Goal: Task Accomplishment & Management: Complete application form

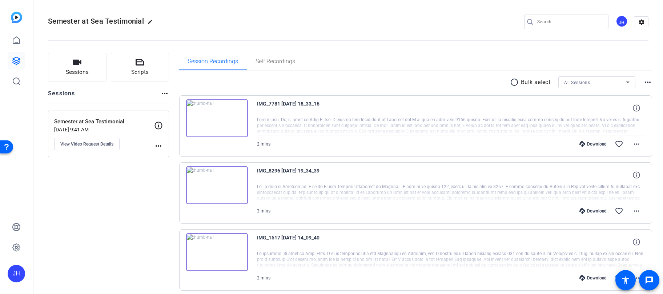
click at [216, 116] on img at bounding box center [217, 118] width 62 height 38
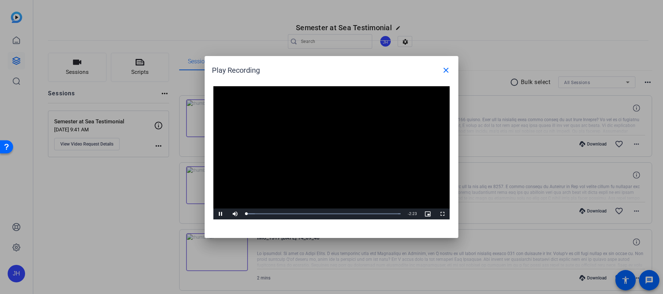
click at [330, 143] on video "Video Player" at bounding box center [331, 152] width 236 height 133
click at [450, 73] on span at bounding box center [445, 69] width 17 height 17
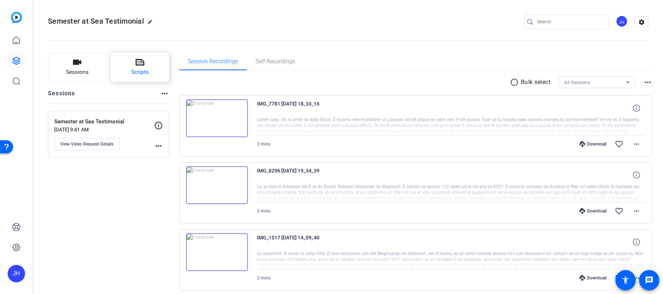
click at [137, 75] on span "Scripts" at bounding box center [139, 72] width 17 height 8
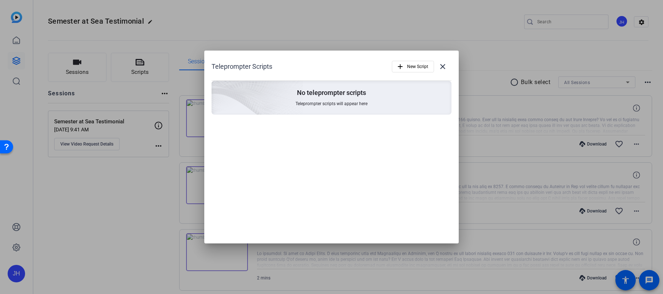
drag, startPoint x: 84, startPoint y: 181, endPoint x: 59, endPoint y: 136, distance: 52.1
click at [84, 181] on div at bounding box center [331, 147] width 663 height 294
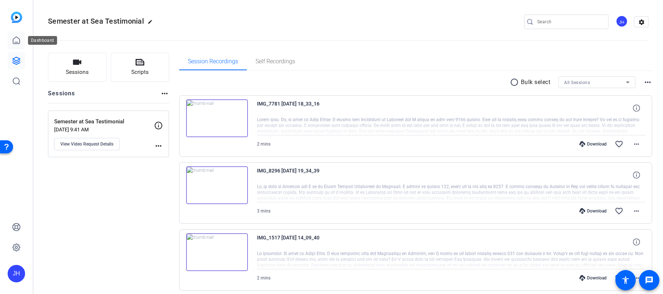
click at [12, 35] on link at bounding box center [16, 40] width 17 height 17
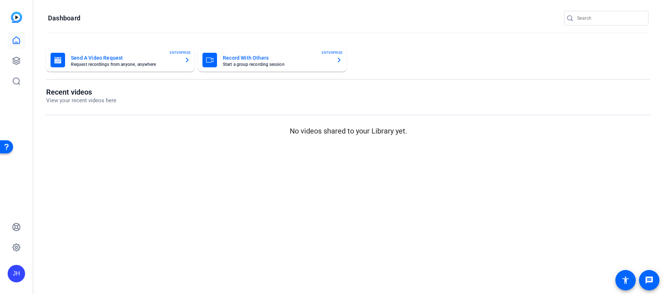
click at [126, 59] on mat-card-title "Send A Video Request" at bounding box center [125, 57] width 108 height 9
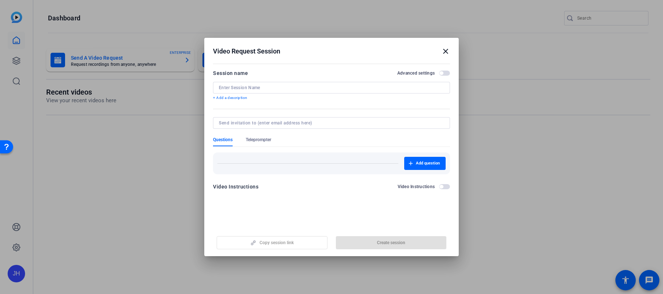
click at [254, 87] on input at bounding box center [331, 88] width 225 height 6
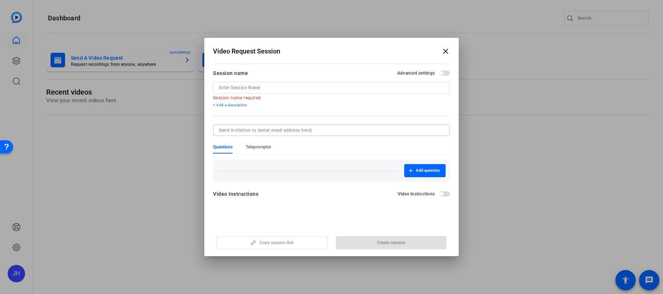
click at [266, 122] on form "Session name Advanced settings Session name required + Add a description Questi…" at bounding box center [331, 136] width 237 height 134
click at [403, 95] on mat-error "Session name required" at bounding box center [328, 97] width 231 height 8
click at [446, 189] on div "Video Instructions Video Instructions" at bounding box center [331, 193] width 237 height 9
click at [445, 196] on span "button" at bounding box center [444, 193] width 11 height 5
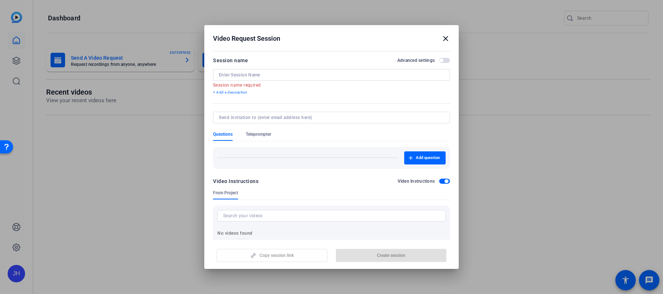
scroll to position [27, 0]
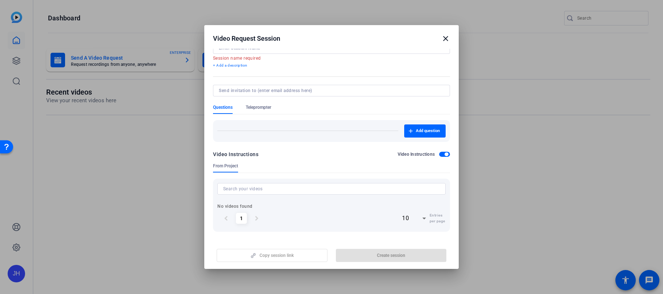
click at [314, 190] on input at bounding box center [331, 188] width 217 height 9
type input "i"
type input "d"
click at [232, 189] on input "testimonional" at bounding box center [331, 188] width 217 height 9
type input "testimonial"
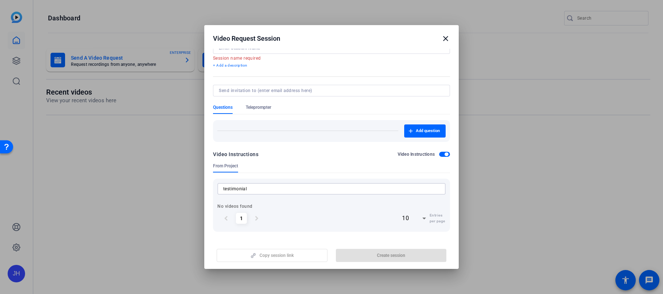
click at [269, 190] on input "testimonial" at bounding box center [331, 188] width 217 height 9
drag, startPoint x: 374, startPoint y: 187, endPoint x: 155, endPoint y: 172, distance: 220.4
click at [155, 172] on div "Video Request Session close Session name Advanced settings Session name require…" at bounding box center [331, 147] width 663 height 294
click at [308, 219] on div "chevron_left 1 chevron_right 10 Entries per page" at bounding box center [331, 218] width 228 height 18
click at [520, 187] on div at bounding box center [331, 147] width 663 height 294
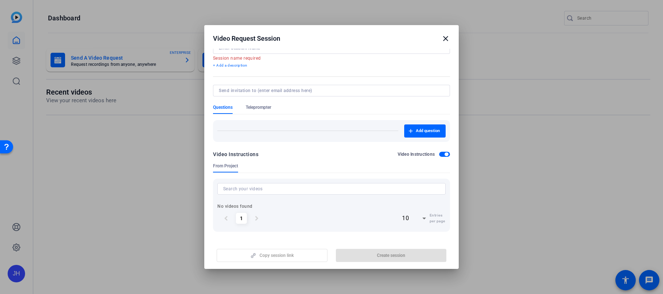
click at [446, 37] on mat-icon "close" at bounding box center [445, 38] width 9 height 9
